Goal: Task Accomplishment & Management: Manage account settings

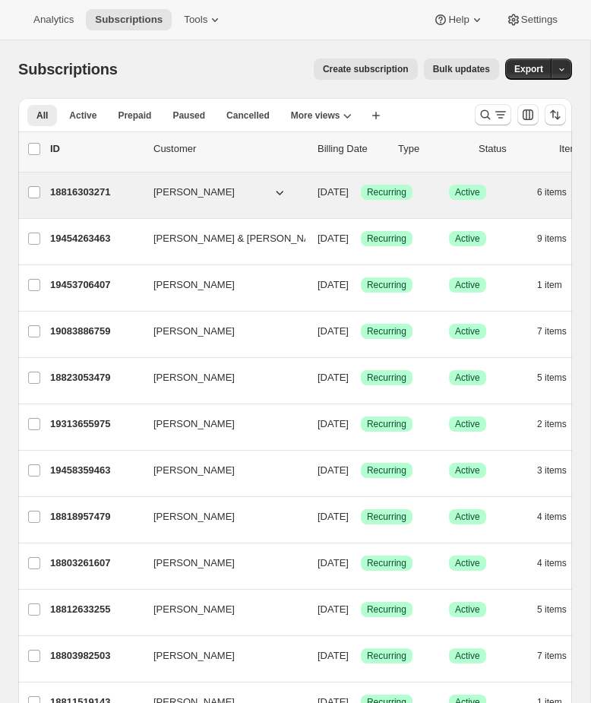
click at [534, 201] on div "18816303271 Grant Featherston 10/28/2025 Success Recurring Success Active 6 ite…" at bounding box center [375, 192] width 651 height 21
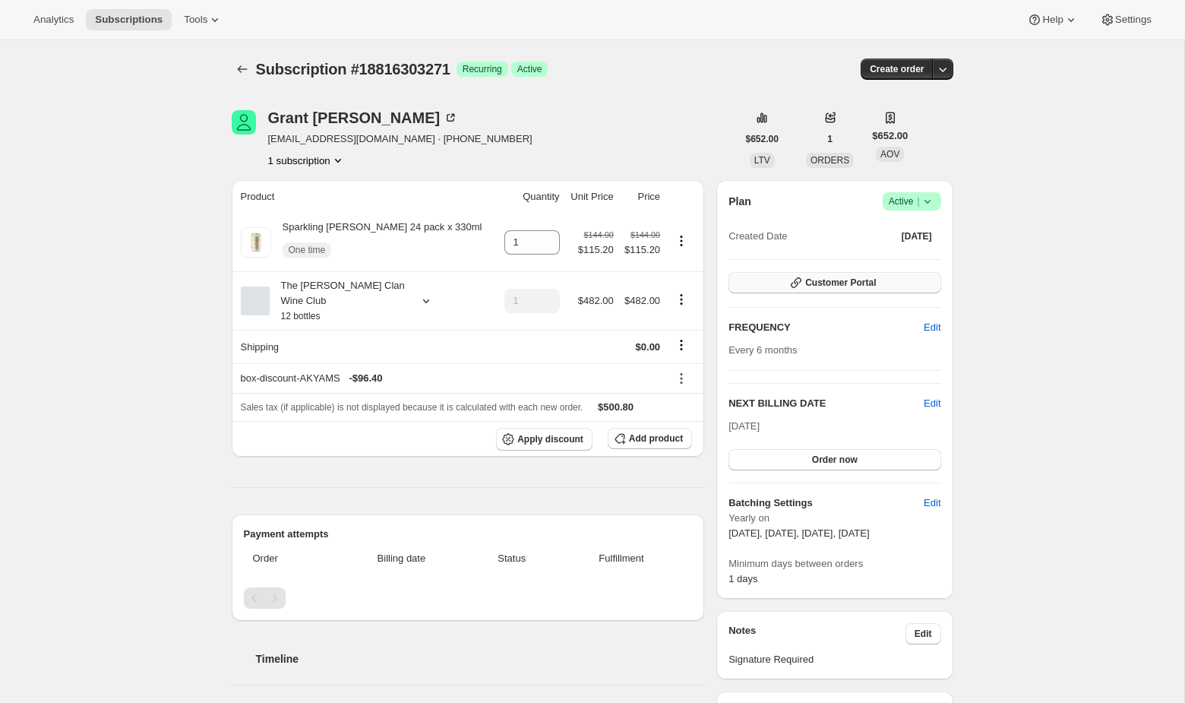
click at [590, 276] on span "Customer Portal" at bounding box center [840, 282] width 71 height 12
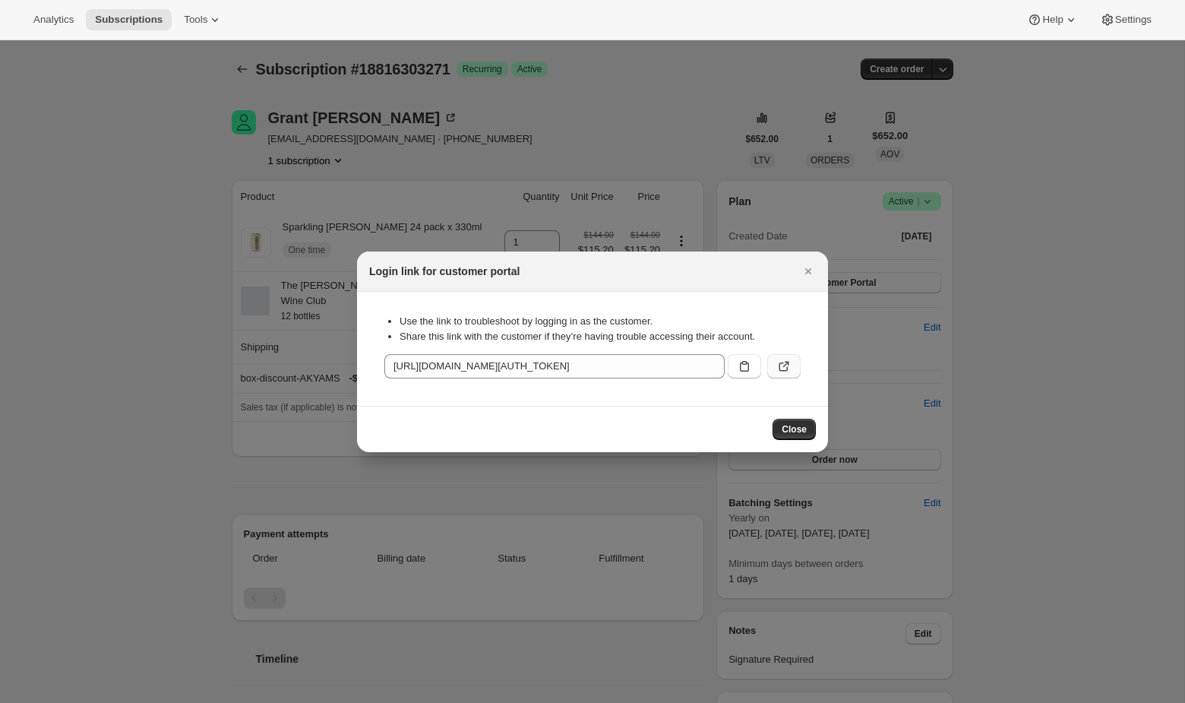
click at [590, 372] on icon ":rbt:" at bounding box center [783, 365] width 15 height 15
click at [590, 101] on div at bounding box center [592, 351] width 1185 height 703
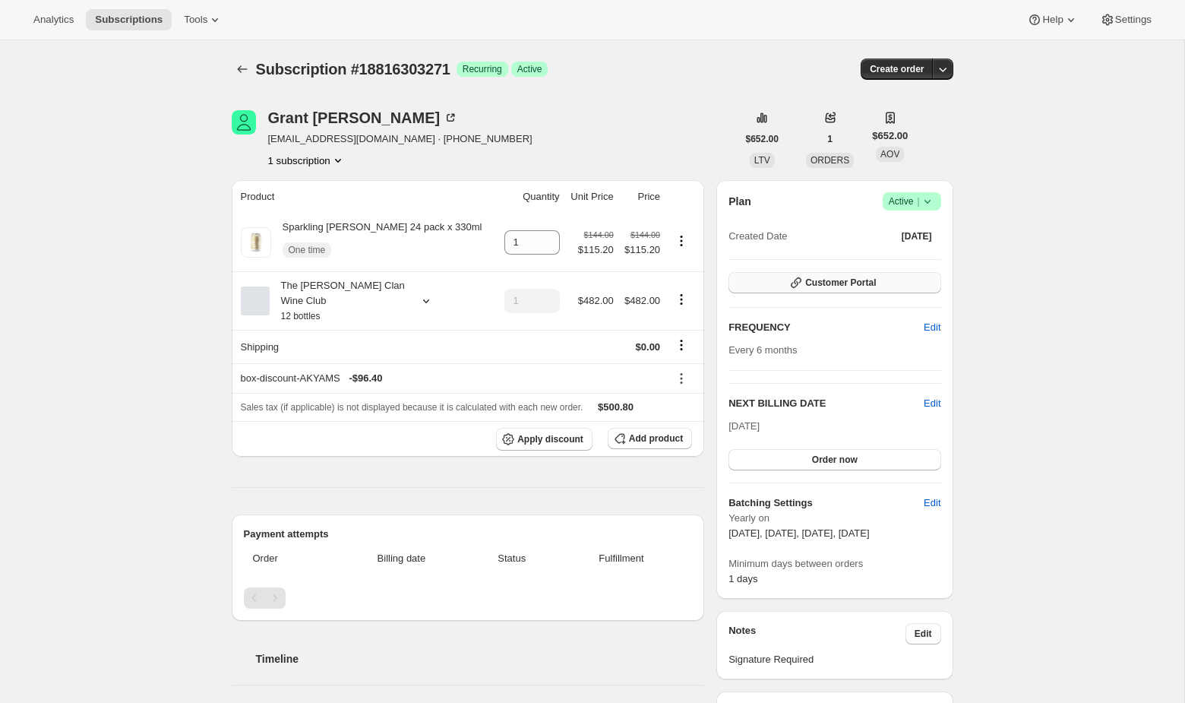
click at [590, 283] on span "Customer Portal" at bounding box center [840, 282] width 71 height 12
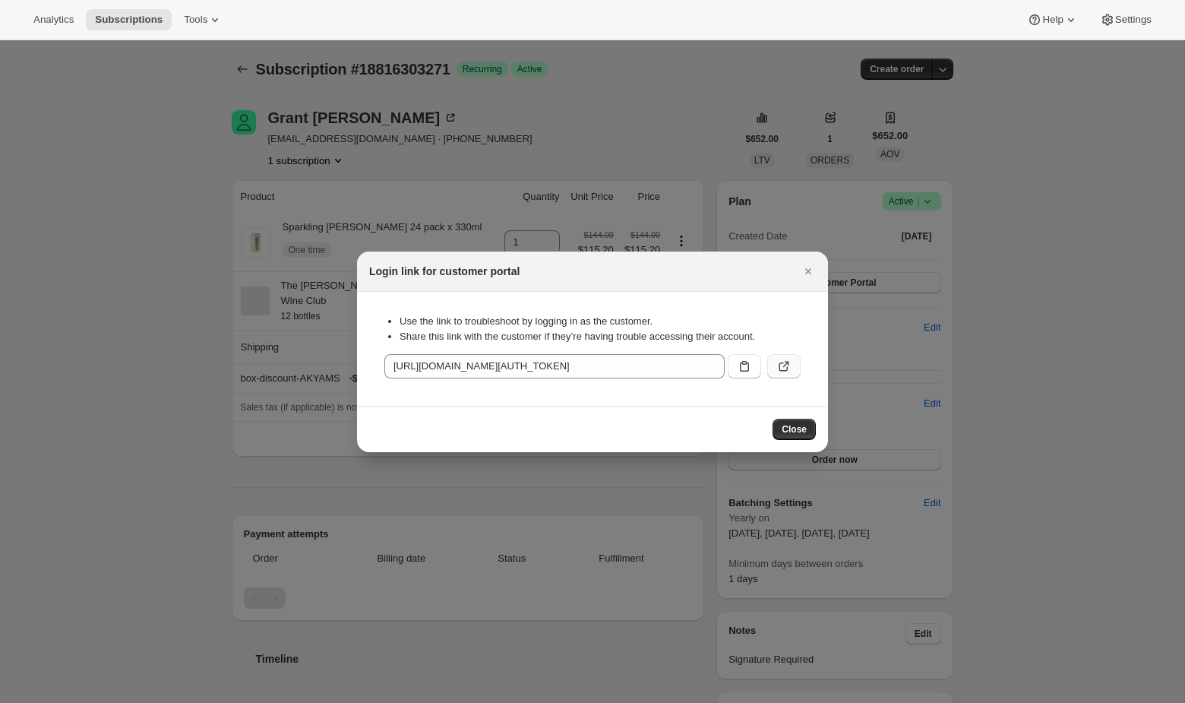
click at [590, 364] on icon ":rbt:" at bounding box center [786, 364] width 6 height 6
click at [128, 175] on div at bounding box center [592, 351] width 1185 height 703
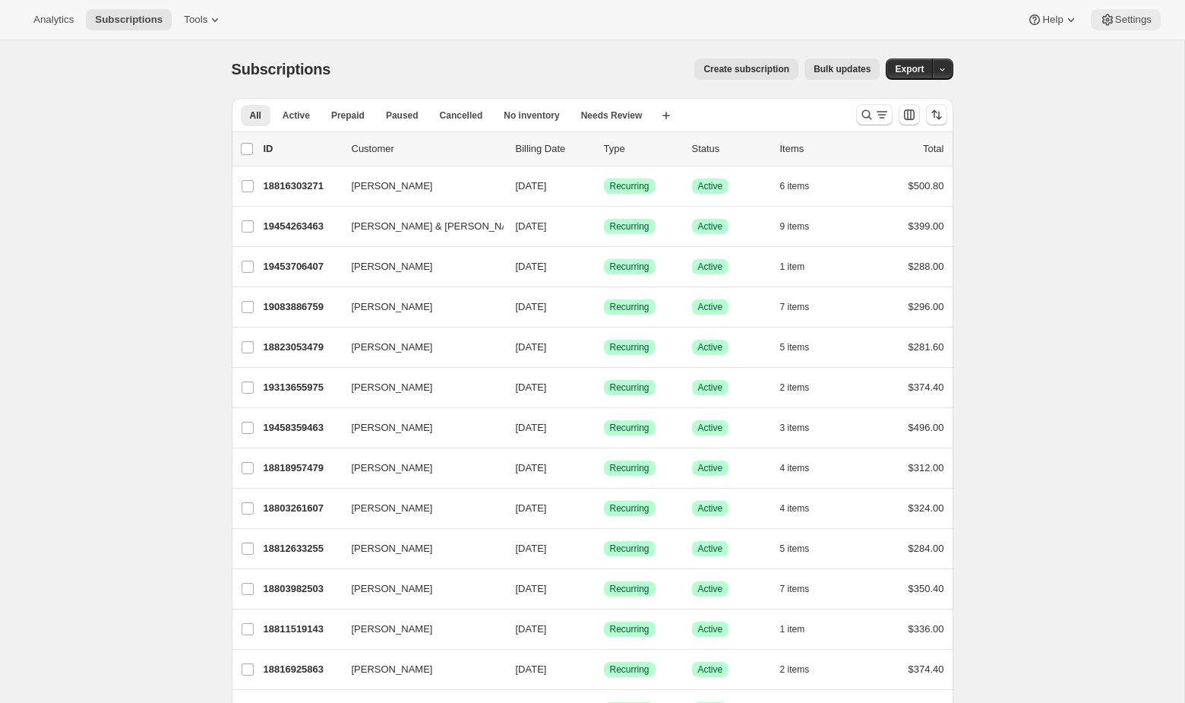
click at [590, 23] on span "Settings" at bounding box center [1133, 20] width 36 height 12
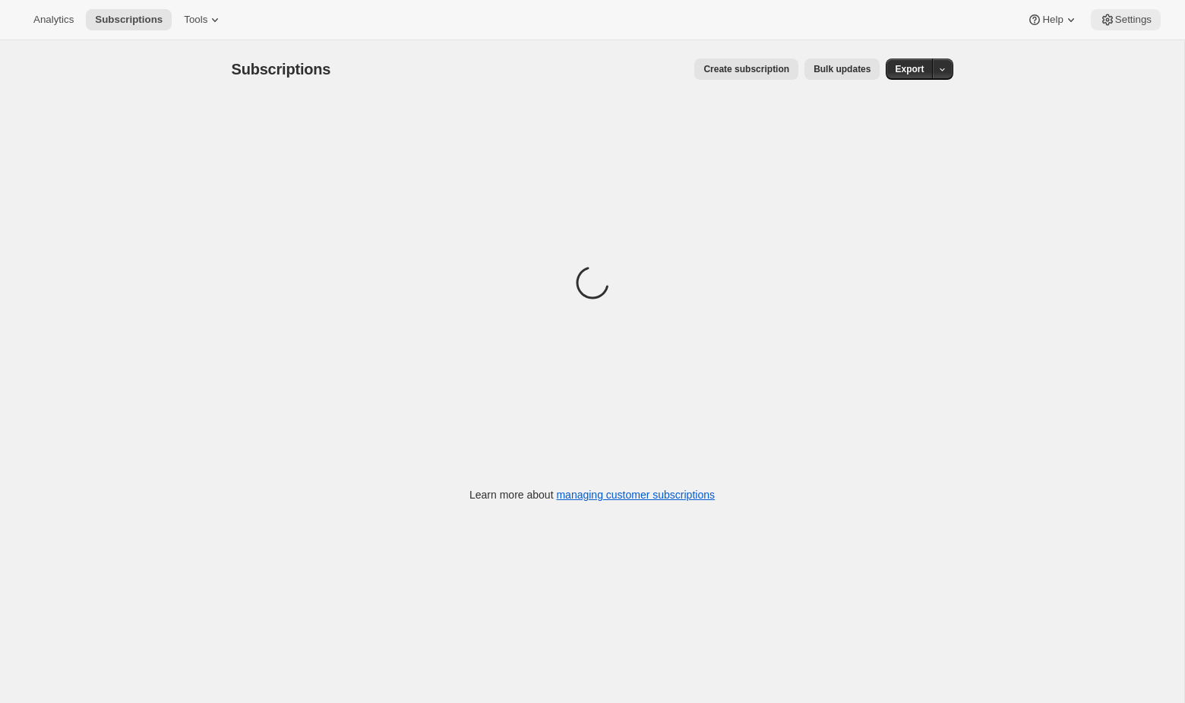
click at [590, 24] on span "Settings" at bounding box center [1133, 20] width 36 height 12
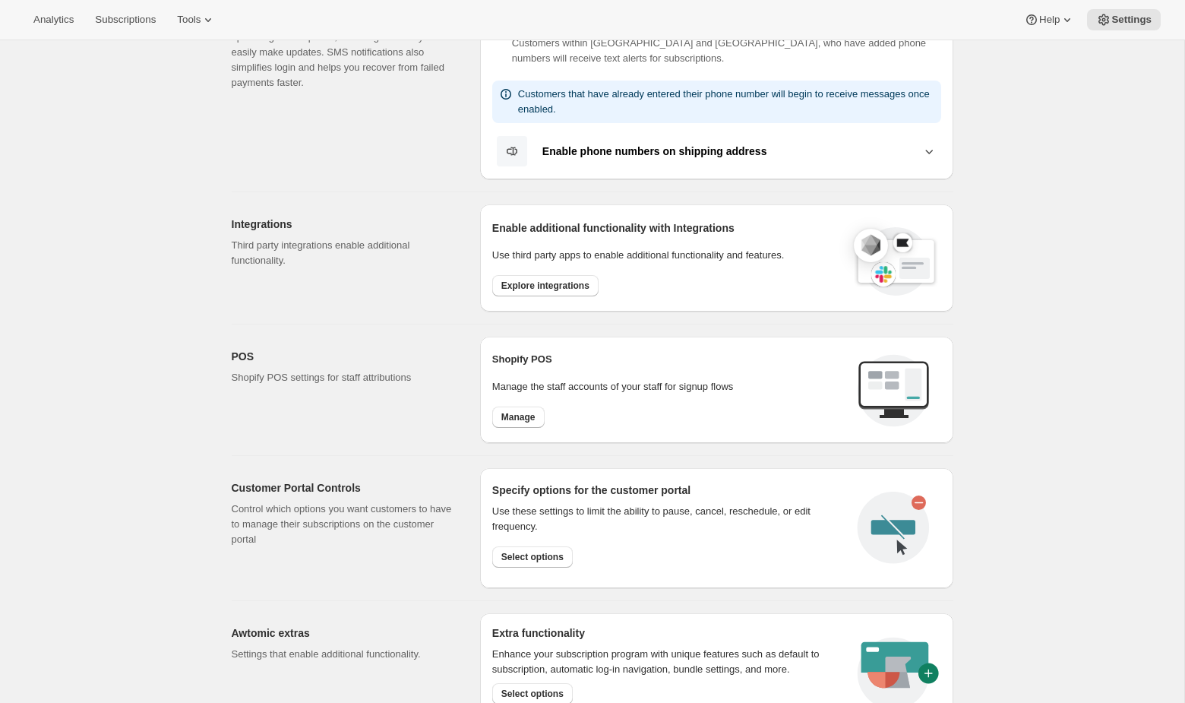
scroll to position [579, 0]
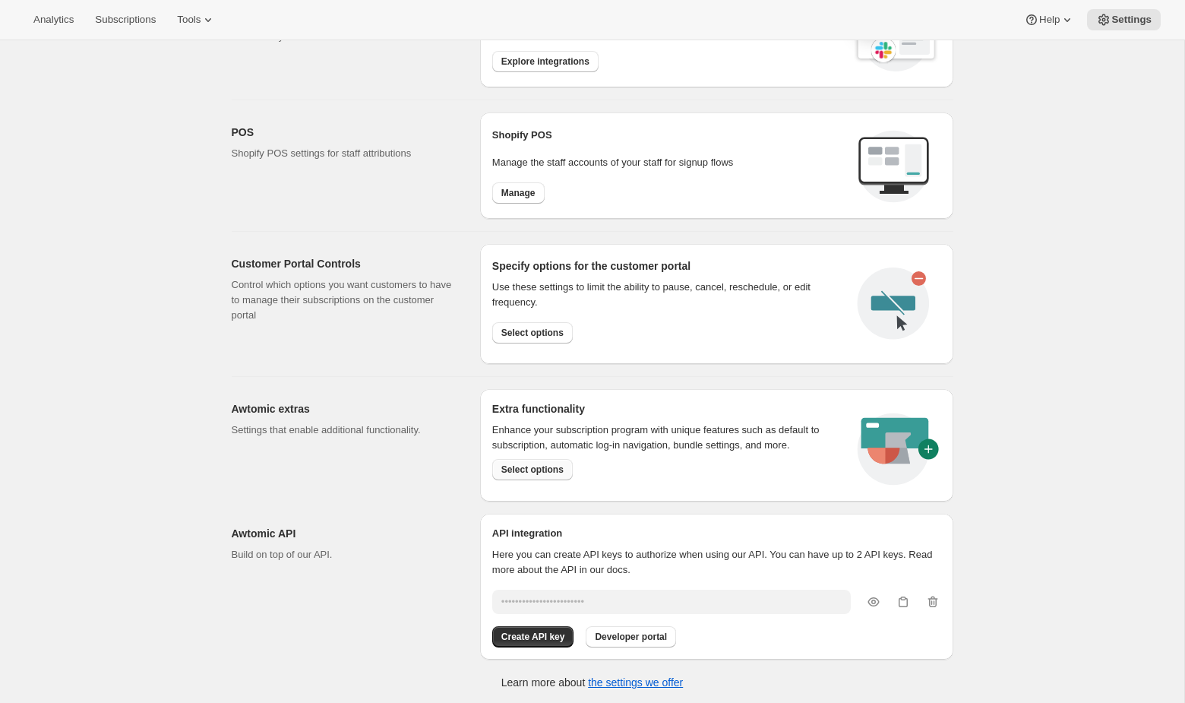
click at [544, 475] on button "Select options" at bounding box center [532, 469] width 81 height 21
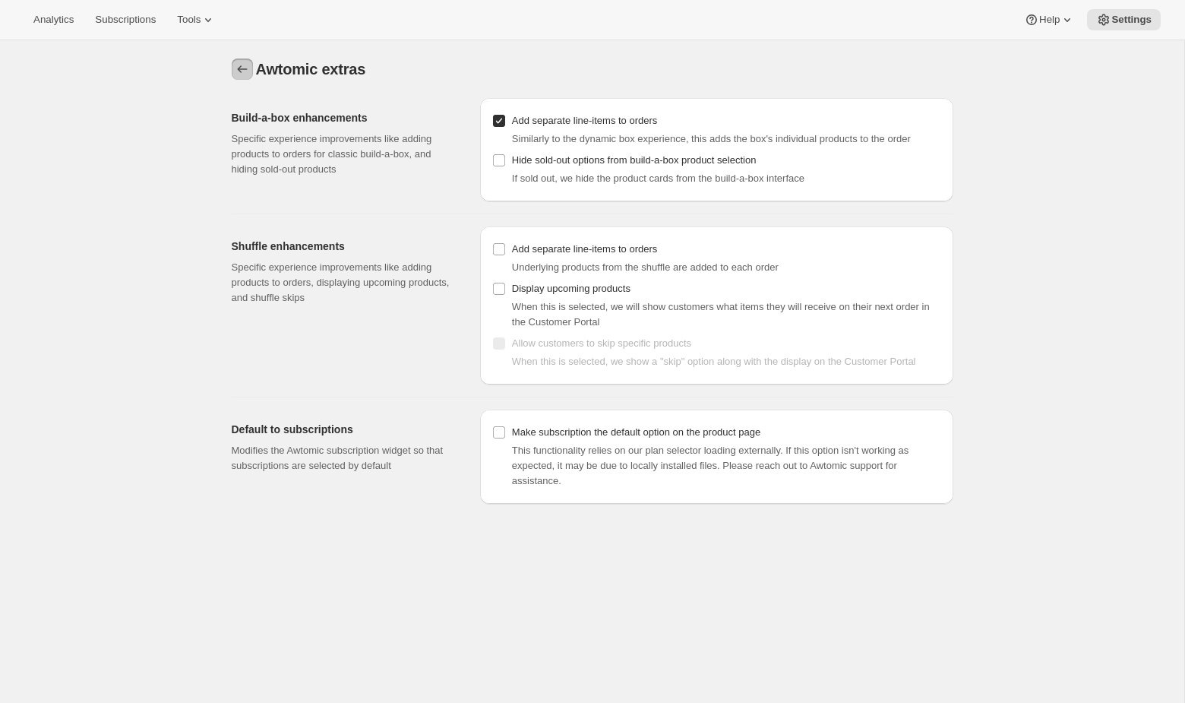
click at [245, 67] on icon "Settings" at bounding box center [242, 69] width 15 height 15
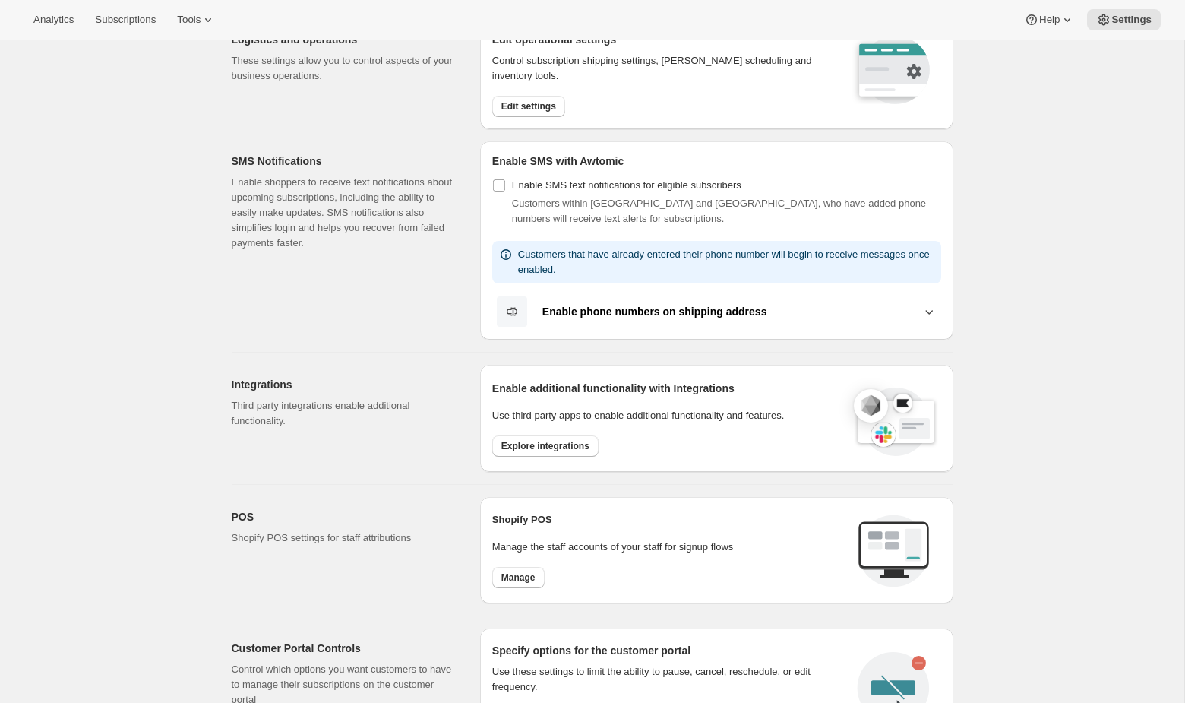
scroll to position [579, 0]
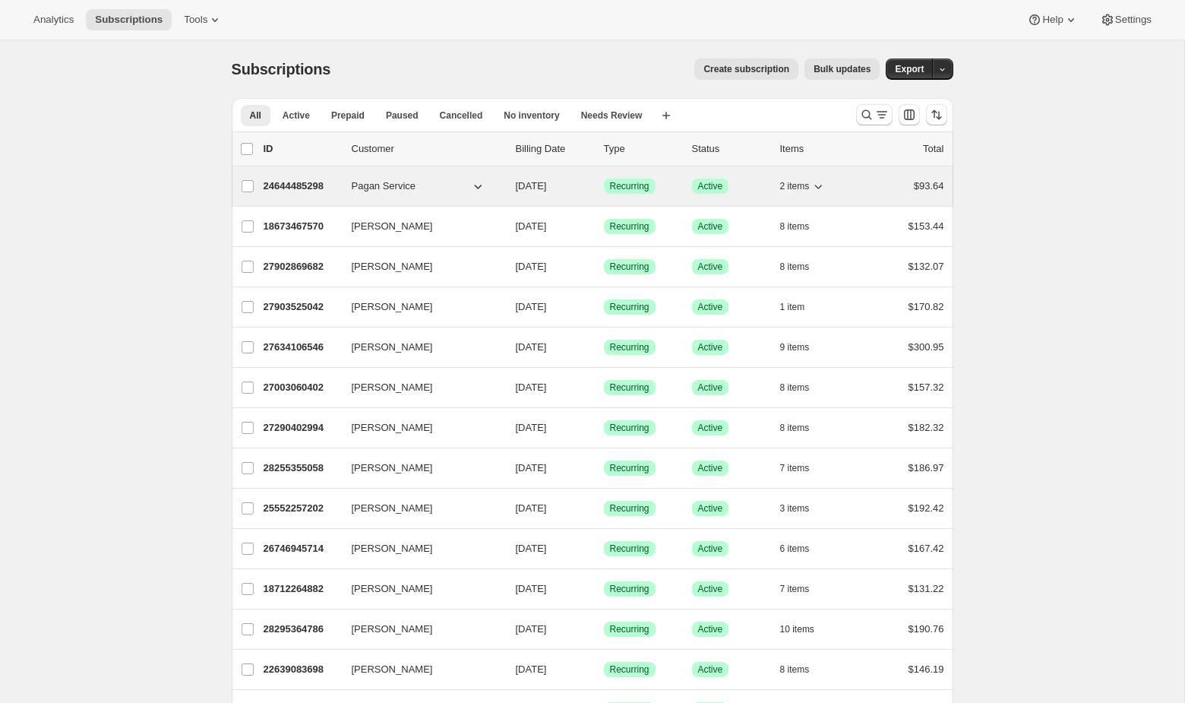
click at [811, 178] on button "2 items" at bounding box center [803, 185] width 46 height 21
click at [859, 176] on div "24644485298 Pagan Service 10/10/2025 Success Recurring Success Active 2 items $…" at bounding box center [604, 185] width 680 height 21
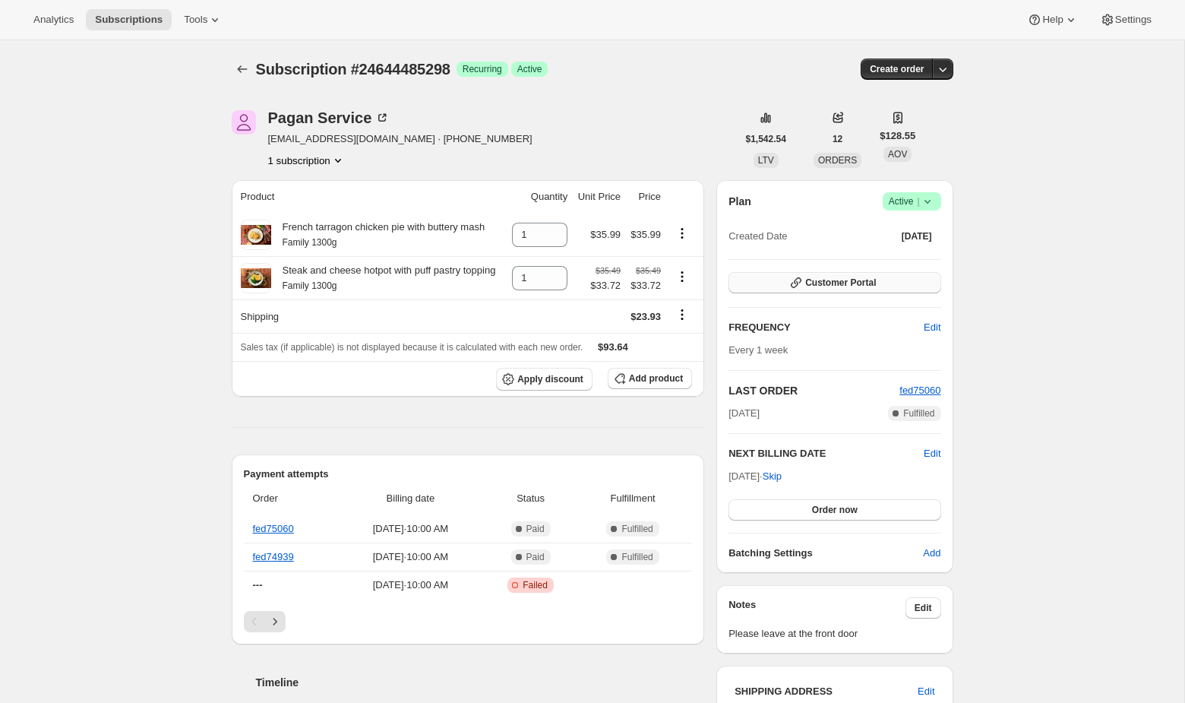
click at [875, 279] on span "Customer Portal" at bounding box center [840, 282] width 71 height 12
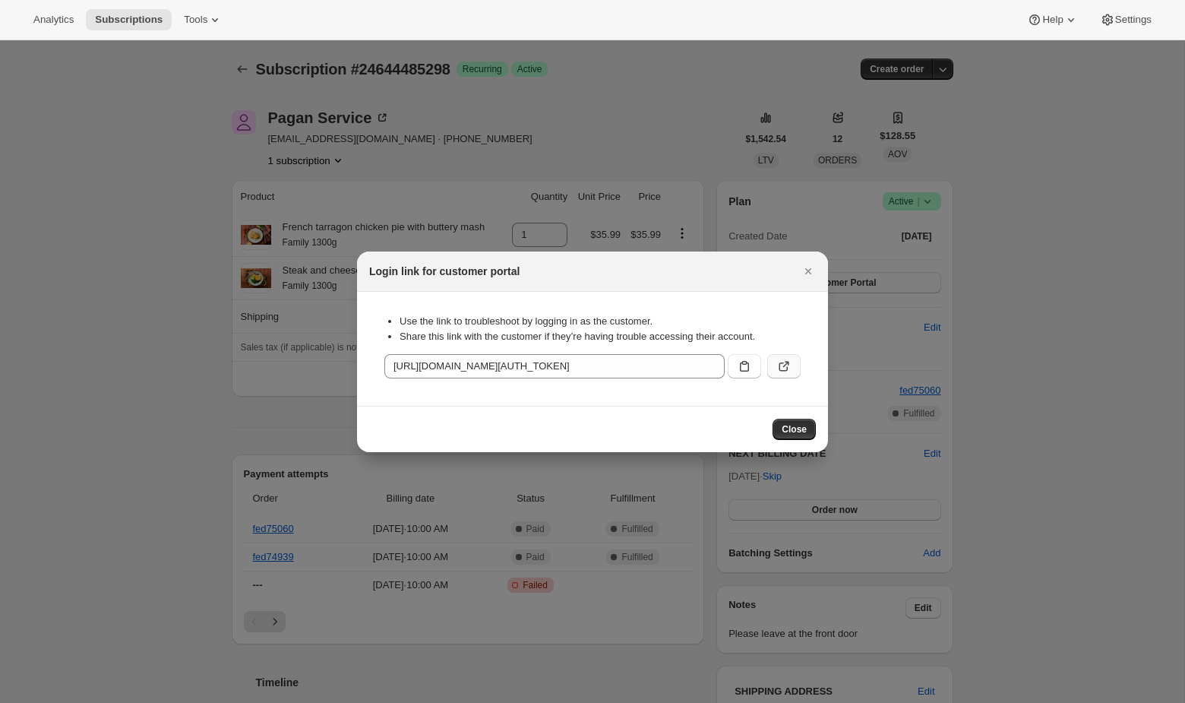
click at [776, 362] on icon ":rc3:" at bounding box center [783, 365] width 15 height 15
click at [809, 264] on icon "Close" at bounding box center [807, 271] width 15 height 15
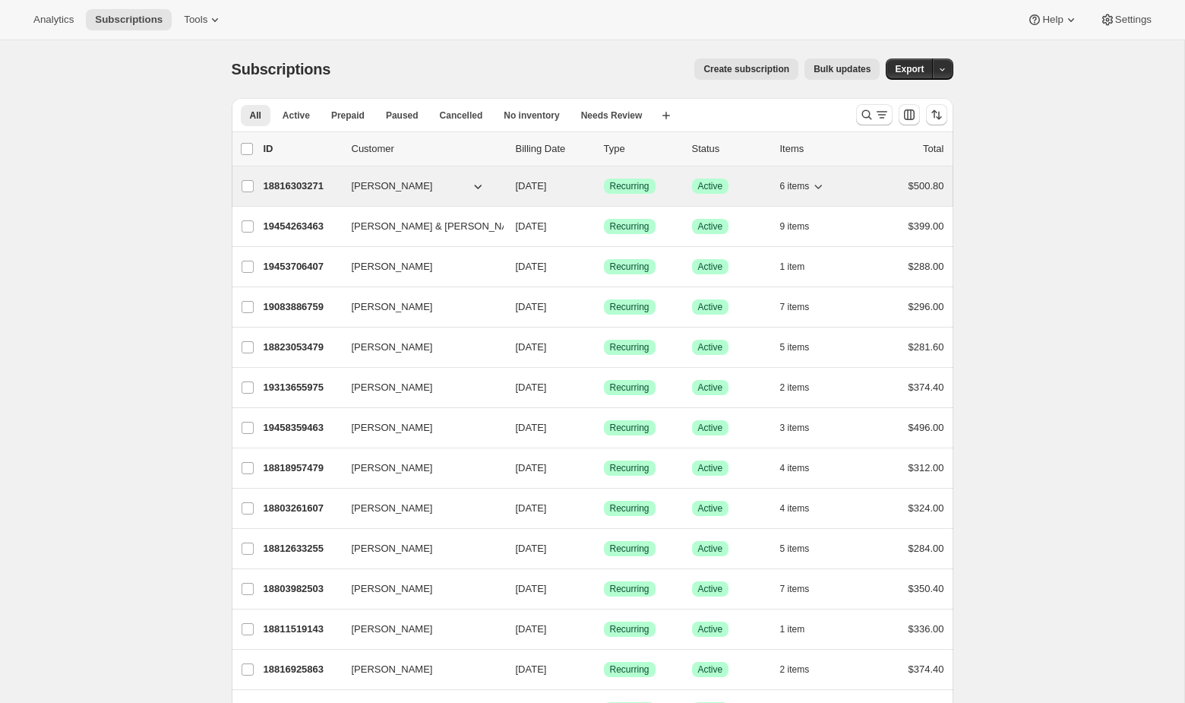
click at [836, 194] on div "6 items" at bounding box center [818, 185] width 76 height 21
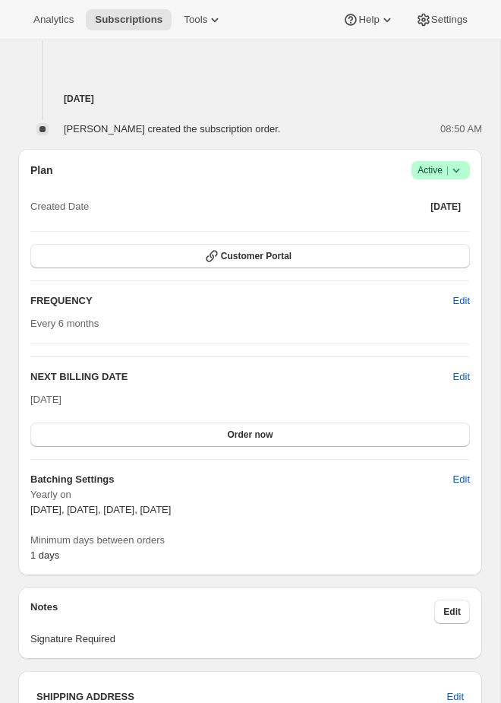
scroll to position [898, 0]
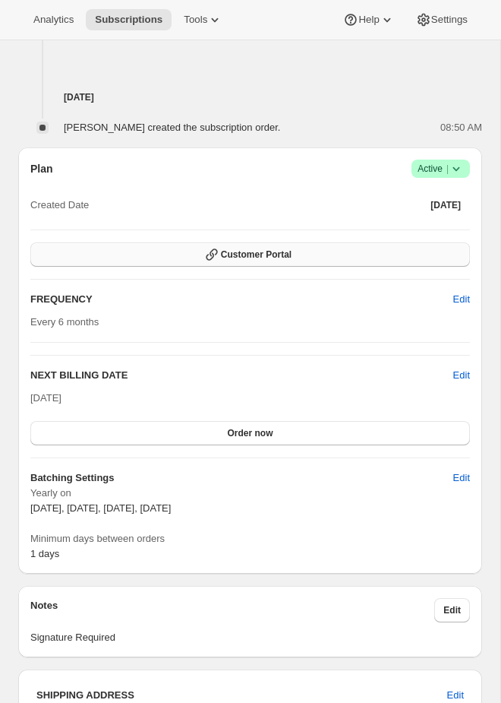
click at [270, 257] on span "Customer Portal" at bounding box center [256, 254] width 71 height 12
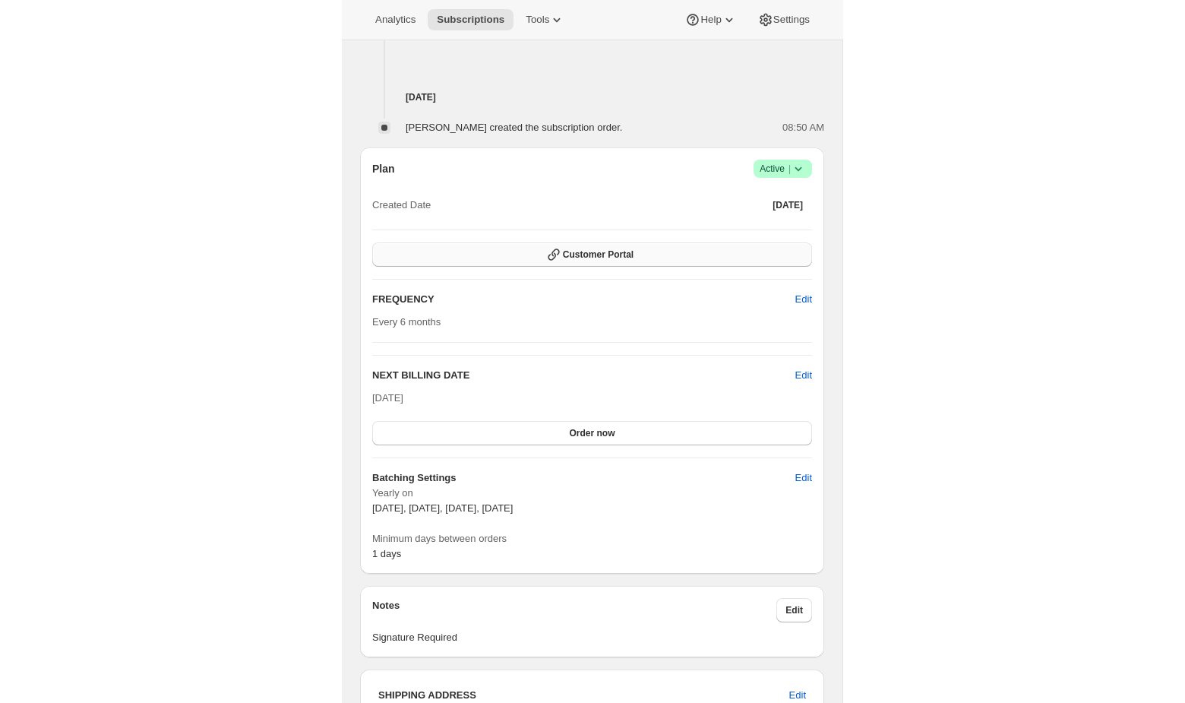
scroll to position [0, 0]
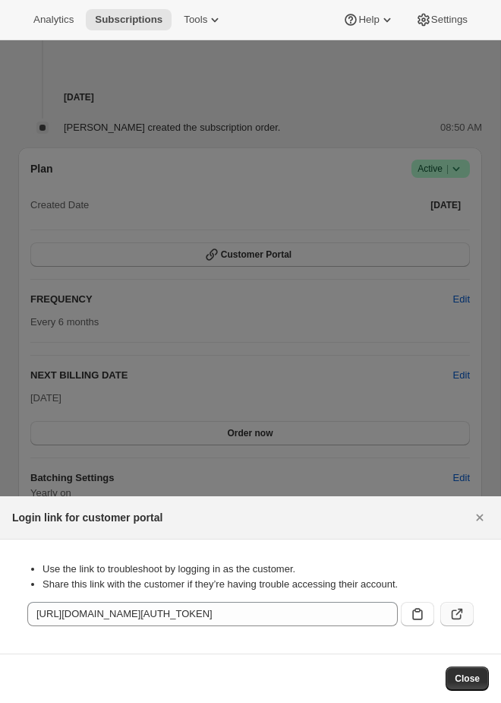
click at [463, 611] on icon ":rc5:" at bounding box center [457, 613] width 15 height 15
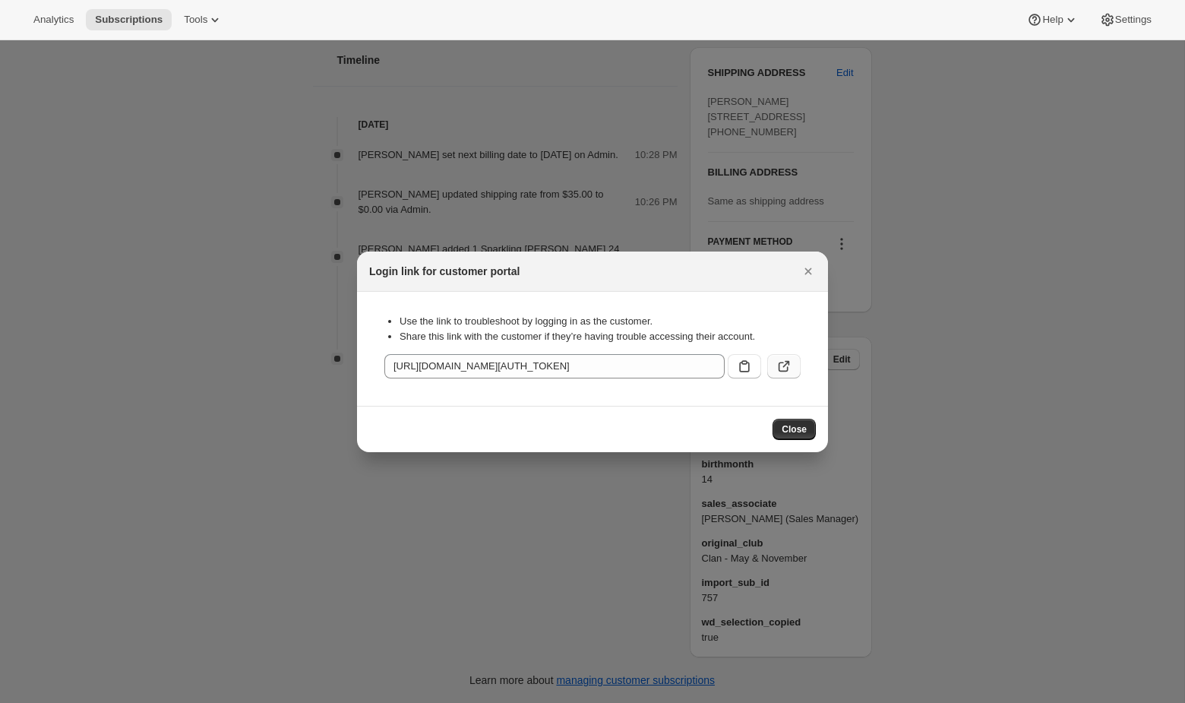
scroll to position [673, 0]
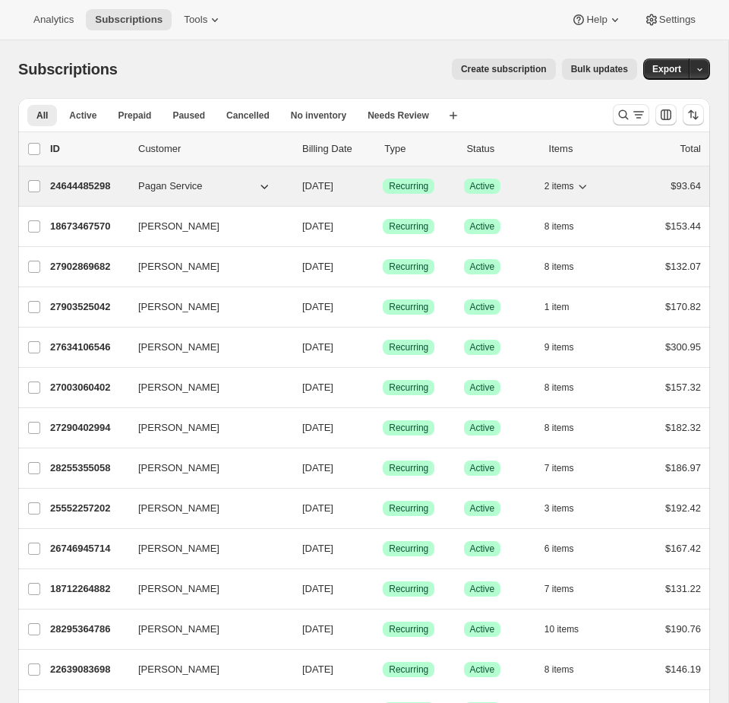
click at [388, 182] on span "Success Recurring" at bounding box center [409, 185] width 52 height 15
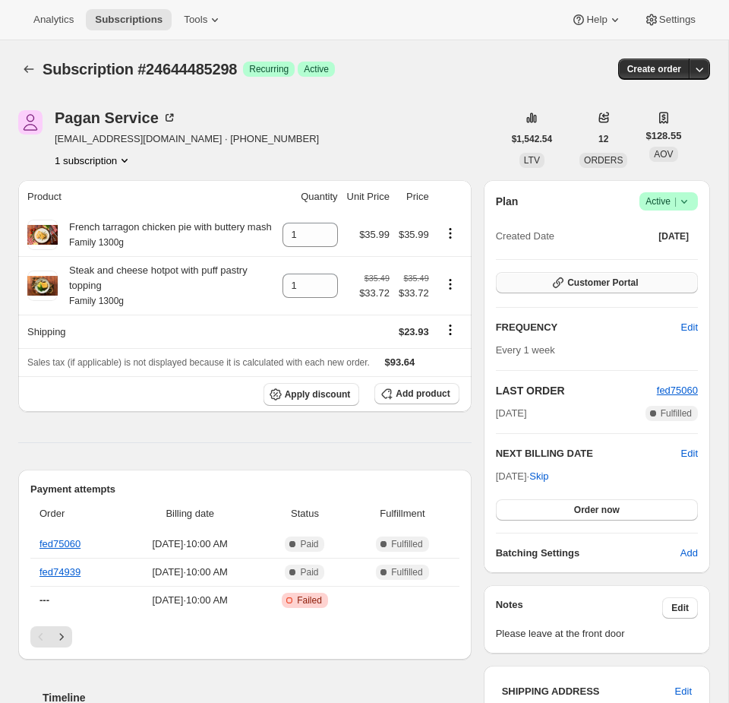
click at [570, 281] on span "Customer Portal" at bounding box center [602, 282] width 71 height 12
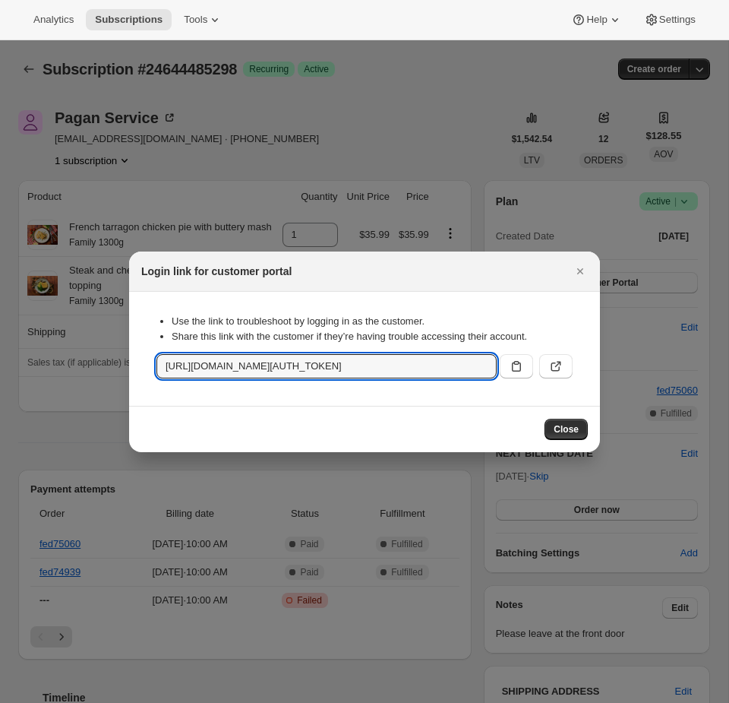
scroll to position [0, 1785]
drag, startPoint x: 281, startPoint y: 366, endPoint x: 1184, endPoint y: 351, distance: 903.1
click at [728, 351] on html "Analytics Subscriptions Tools Help Settings Skip to content Subscription #24644…" at bounding box center [364, 351] width 729 height 703
drag, startPoint x: 242, startPoint y: 373, endPoint x: 11, endPoint y: 373, distance: 230.9
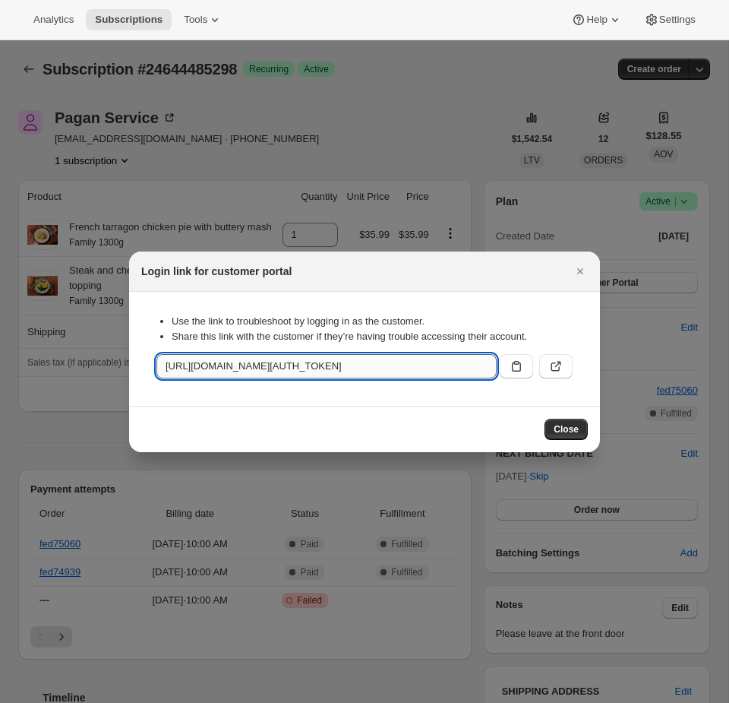
click at [171, 371] on input "https://www.getfed.co.nz/tools/bundle-subscriptions?authToken=eyJhbGciOiJIUzI1N…" at bounding box center [326, 366] width 340 height 24
drag, startPoint x: 171, startPoint y: 371, endPoint x: 20, endPoint y: 372, distance: 151.1
click at [296, 360] on input "https://www.getfed.co.nz/tools/bundle-subscriptions?authToken=eyJhbGciOiJIUzI1N…" at bounding box center [326, 366] width 340 height 24
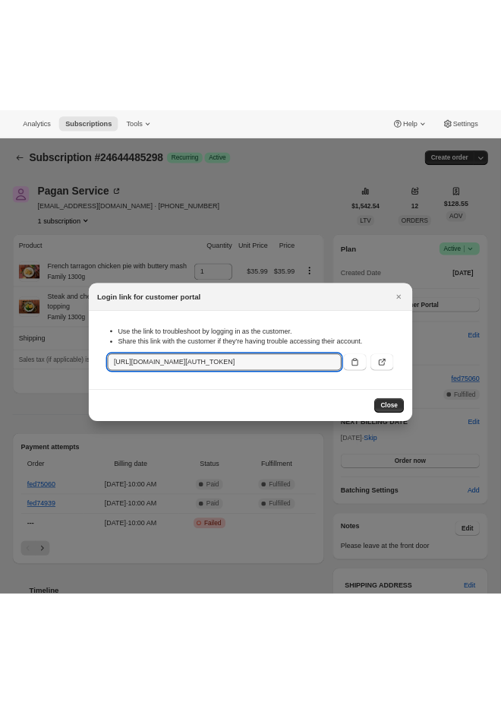
scroll to position [0, 1785]
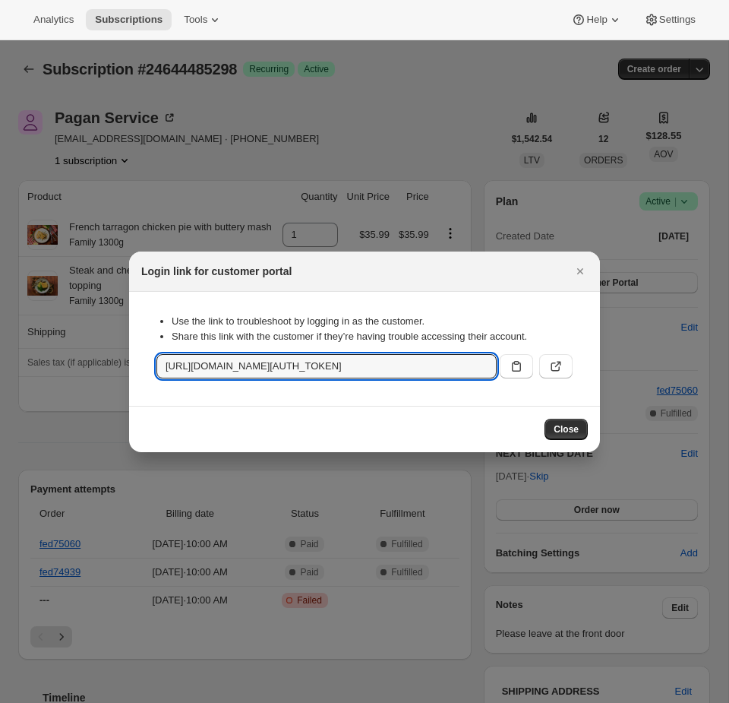
drag, startPoint x: 282, startPoint y: 368, endPoint x: 984, endPoint y: 380, distance: 701.9
click at [728, 380] on html "Analytics Subscriptions Tools Help Settings Skip to content Subscription #24644…" at bounding box center [364, 351] width 729 height 703
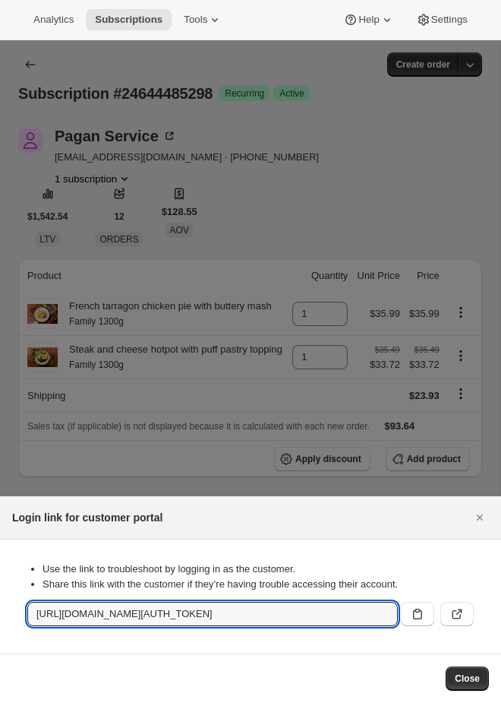
scroll to position [0, 0]
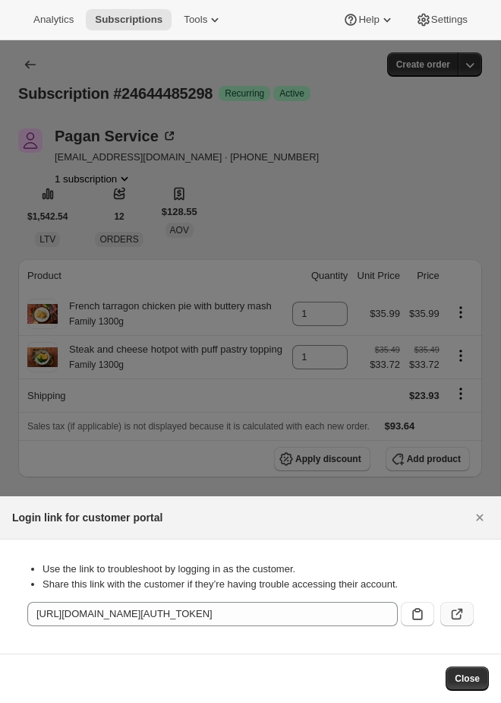
click at [469, 617] on button ":rc3:" at bounding box center [456, 614] width 33 height 24
